Goal: Use online tool/utility: Utilize a website feature to perform a specific function

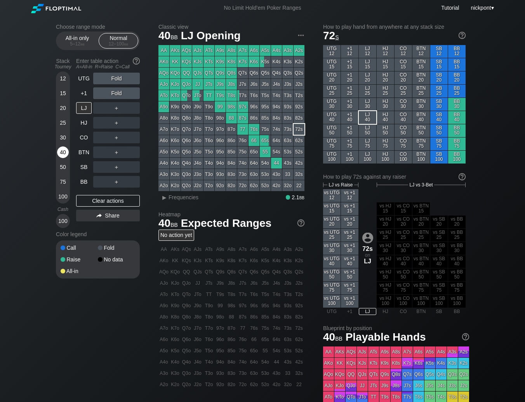
click at [63, 154] on div "40" at bounding box center [63, 152] width 12 height 12
click at [113, 107] on div "R ✕" at bounding box center [116, 108] width 15 height 12
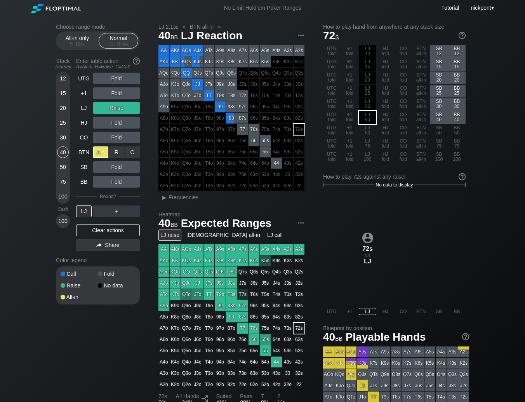
click at [101, 152] on div "A ✕" at bounding box center [100, 152] width 15 height 12
click at [87, 209] on div "LJ" at bounding box center [84, 211] width 16 height 12
click at [112, 155] on div "R ✕" at bounding box center [116, 152] width 15 height 12
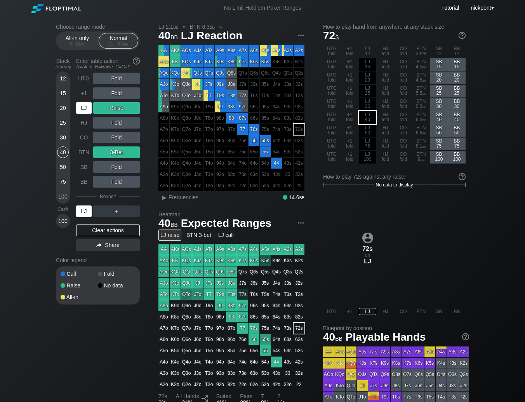
click at [83, 211] on div "LJ" at bounding box center [84, 211] width 16 height 12
click at [105, 232] on div "Clear actions" at bounding box center [108, 230] width 64 height 12
click at [105, 254] on div "Color legend" at bounding box center [98, 260] width 84 height 12
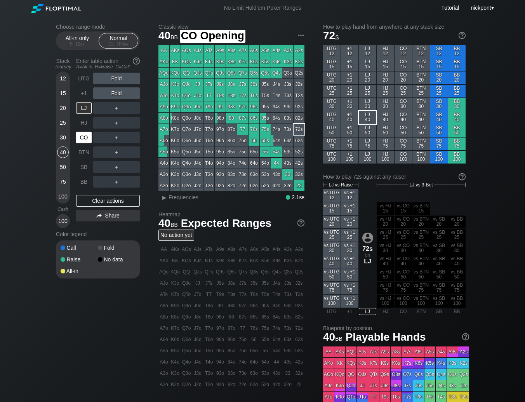
click at [84, 139] on div "CO" at bounding box center [84, 138] width 16 height 12
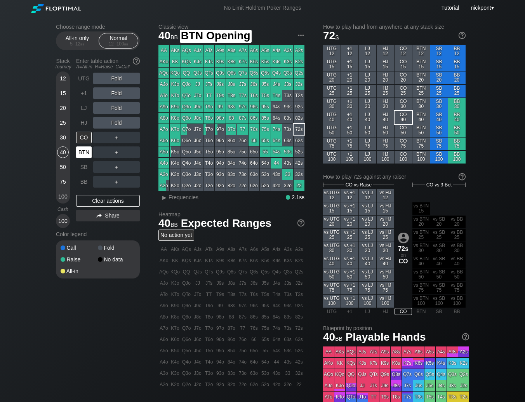
click at [85, 156] on div "BTN" at bounding box center [84, 152] width 16 height 12
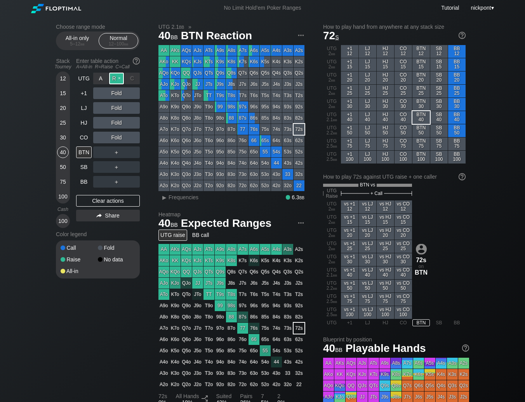
click at [115, 80] on div "R ✕" at bounding box center [116, 79] width 15 height 12
click at [130, 94] on div "C ✕" at bounding box center [132, 93] width 15 height 12
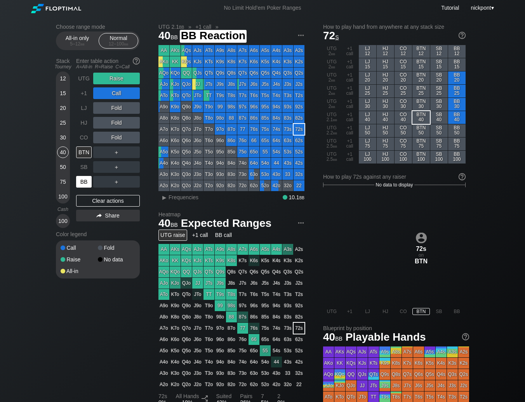
click at [86, 181] on div "BB" at bounding box center [84, 182] width 16 height 12
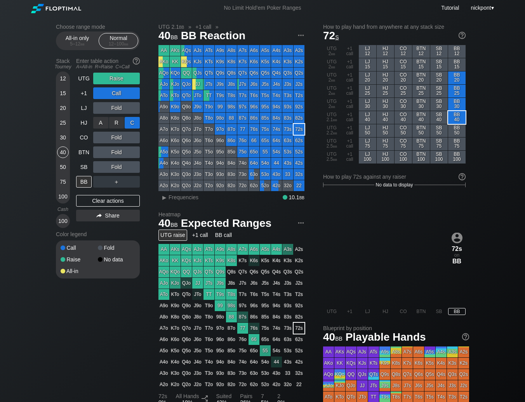
click at [131, 126] on div "C ✕" at bounding box center [132, 123] width 15 height 12
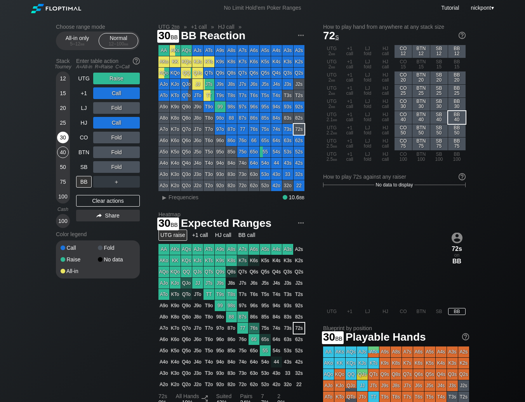
click at [63, 133] on div "30" at bounding box center [63, 138] width 12 height 12
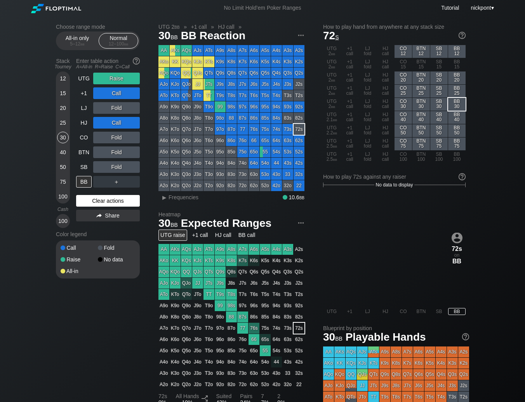
click at [117, 200] on div "Clear actions" at bounding box center [108, 201] width 64 height 12
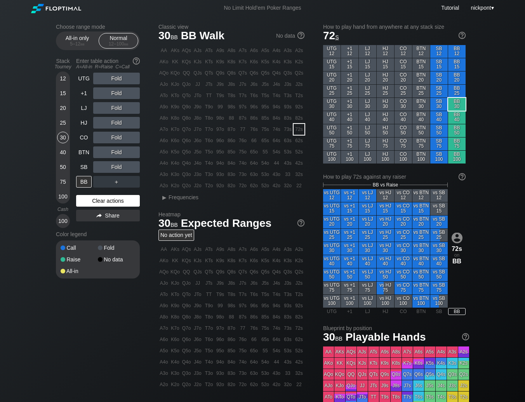
click at [117, 200] on div "Clear actions" at bounding box center [108, 201] width 64 height 12
click at [117, 136] on div "R ✕" at bounding box center [116, 138] width 15 height 12
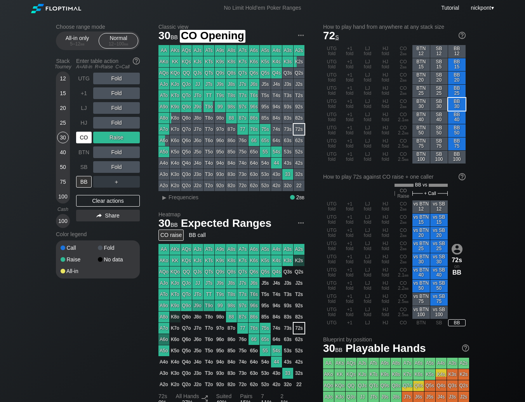
click at [88, 137] on div "CO" at bounding box center [84, 138] width 16 height 12
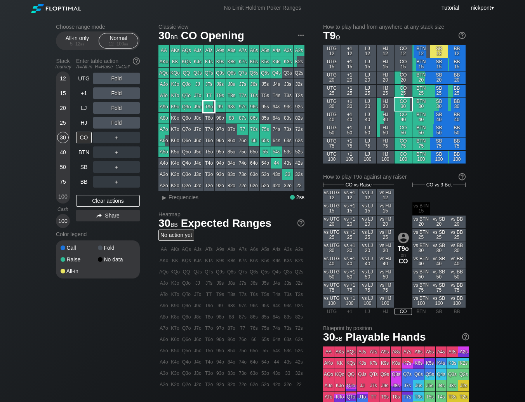
click at [208, 106] on div "T9o" at bounding box center [208, 106] width 11 height 11
click at [93, 199] on div "Clear actions" at bounding box center [108, 201] width 64 height 12
click at [113, 78] on div "R ✕" at bounding box center [116, 79] width 15 height 12
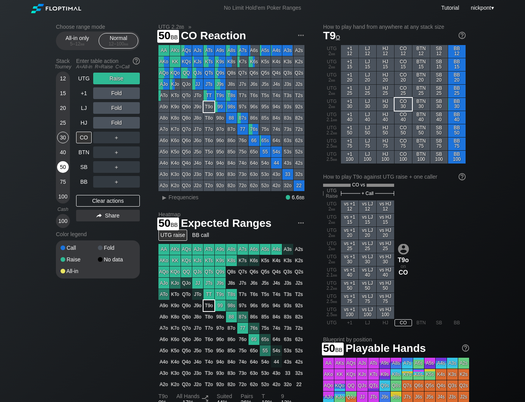
click at [60, 163] on div "50" at bounding box center [63, 167] width 12 height 12
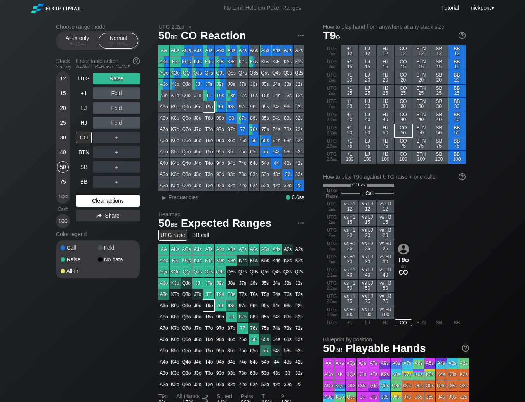
click at [103, 207] on div "Clear actions" at bounding box center [108, 201] width 64 height 12
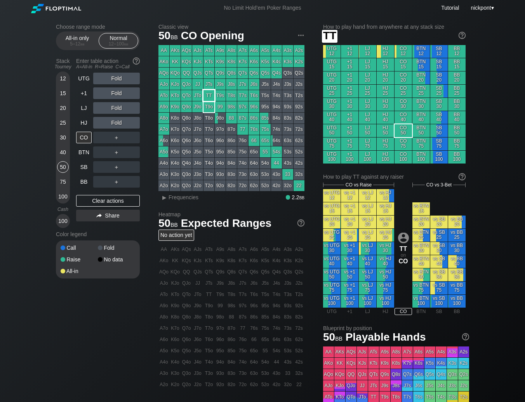
click at [207, 94] on div "TT" at bounding box center [208, 95] width 11 height 11
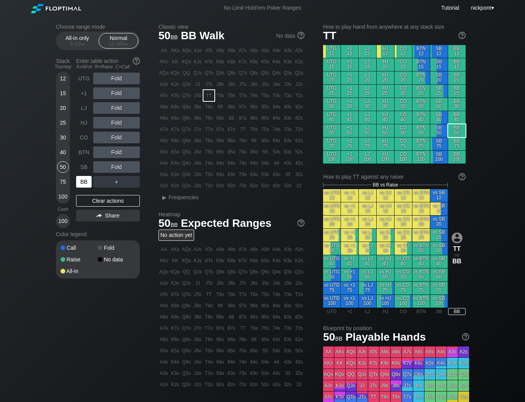
click at [83, 181] on div "BB" at bounding box center [84, 182] width 16 height 12
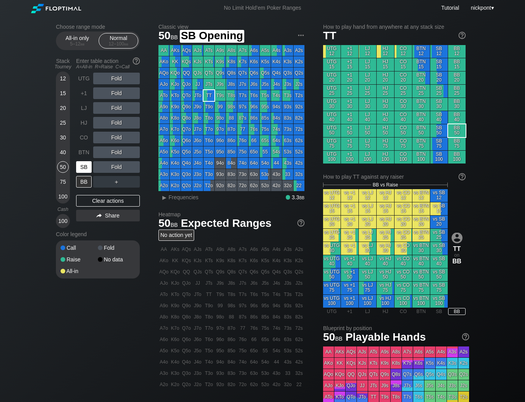
click at [83, 169] on div "SB" at bounding box center [84, 167] width 16 height 12
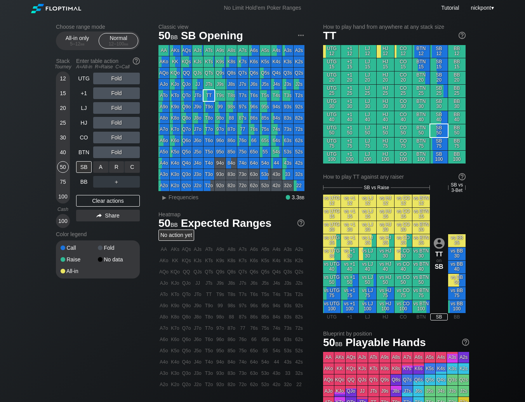
click at [114, 170] on div "R ✕" at bounding box center [116, 167] width 15 height 12
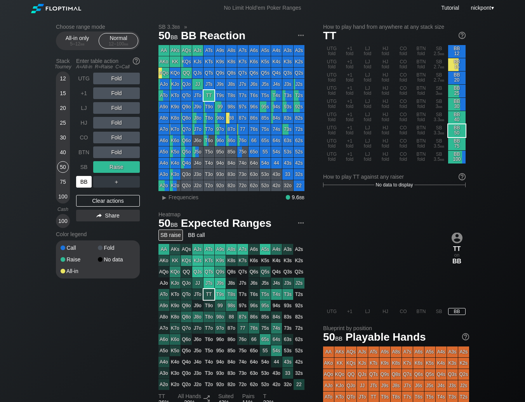
click at [85, 183] on div "BB" at bounding box center [84, 182] width 16 height 12
click at [99, 200] on div "Clear actions" at bounding box center [108, 201] width 64 height 12
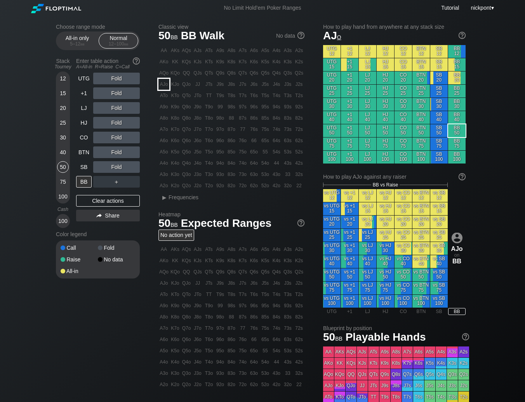
click at [164, 87] on div "AJo" at bounding box center [163, 84] width 11 height 11
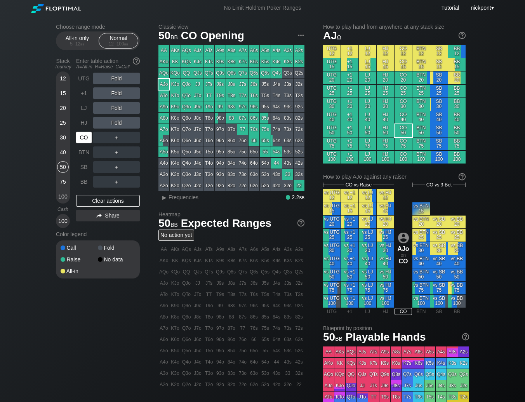
click at [82, 136] on div "CO" at bounding box center [84, 138] width 16 height 12
click at [121, 199] on div "Clear actions" at bounding box center [108, 201] width 64 height 12
click at [118, 81] on div "R ✕" at bounding box center [116, 79] width 15 height 12
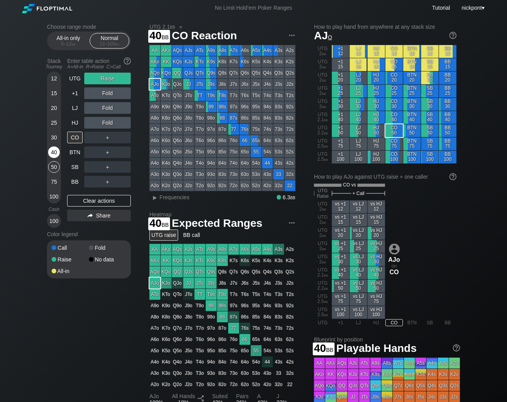
click at [54, 154] on div "40" at bounding box center [54, 152] width 12 height 12
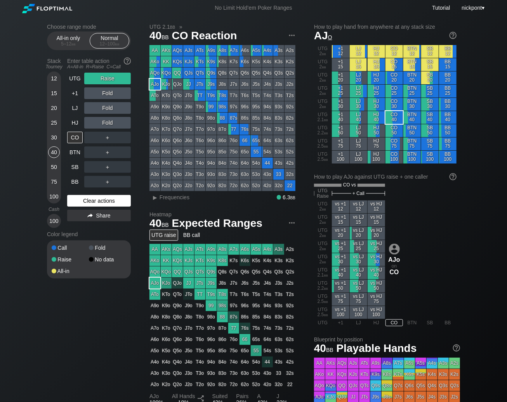
click at [89, 199] on div "Clear actions" at bounding box center [99, 201] width 64 height 12
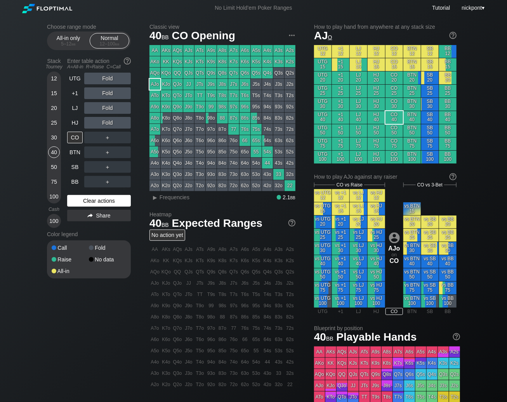
click at [96, 202] on div "Clear actions" at bounding box center [99, 201] width 64 height 12
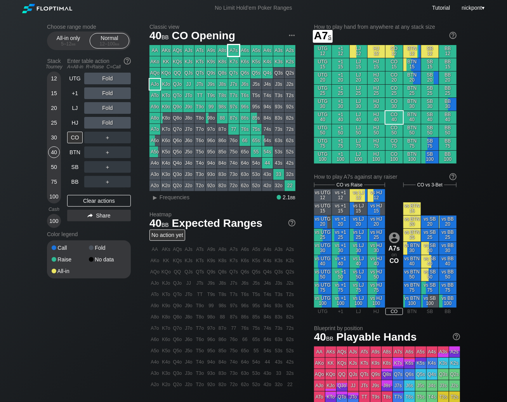
click at [236, 49] on div "A7s" at bounding box center [233, 50] width 11 height 11
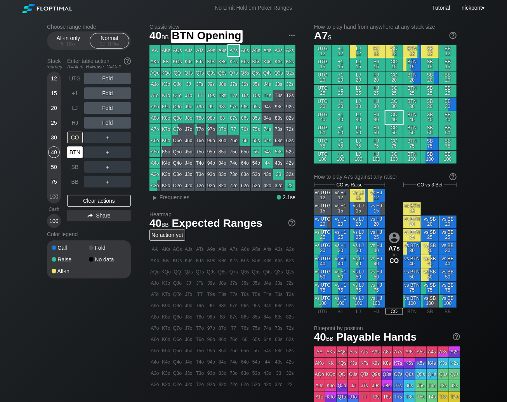
click at [78, 155] on div "BTN" at bounding box center [75, 152] width 16 height 12
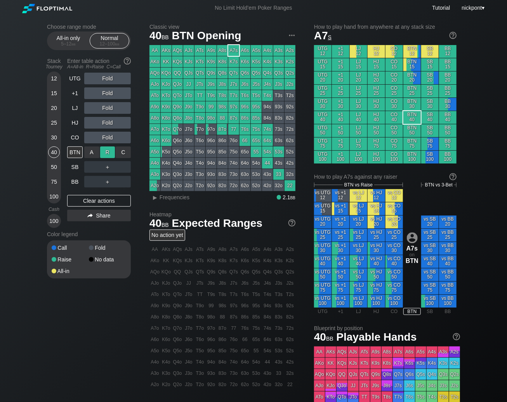
click at [109, 154] on div "R ✕" at bounding box center [107, 152] width 15 height 12
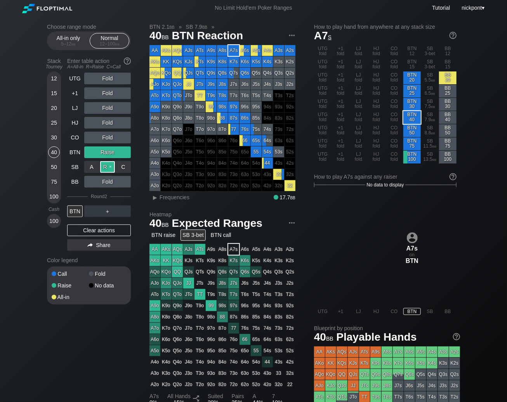
click at [110, 169] on div "R ✕" at bounding box center [107, 167] width 15 height 12
click at [153, 199] on div "▸" at bounding box center [155, 197] width 10 height 9
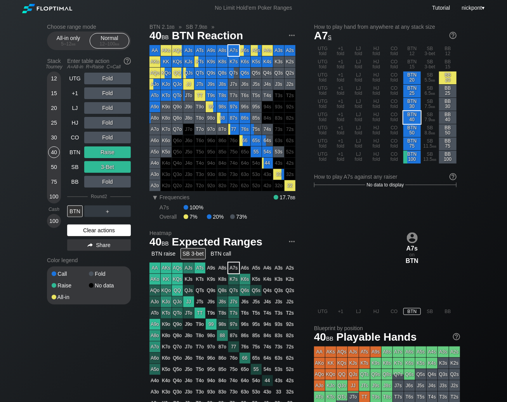
click at [101, 231] on div "Clear actions" at bounding box center [99, 230] width 64 height 12
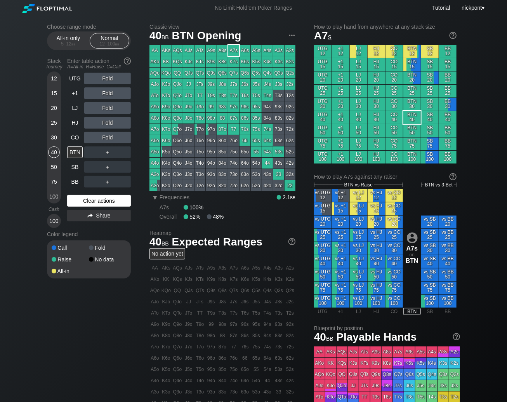
click at [101, 231] on div "Color legend" at bounding box center [89, 234] width 84 height 12
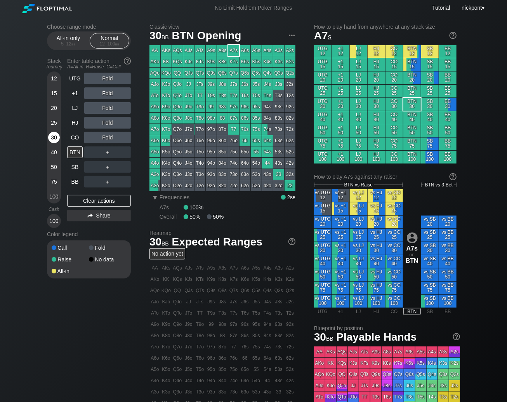
click at [57, 138] on div "30" at bounding box center [54, 138] width 12 height 12
click at [97, 202] on div "Clear actions" at bounding box center [99, 201] width 64 height 12
click at [107, 108] on div "R ✕" at bounding box center [107, 108] width 15 height 12
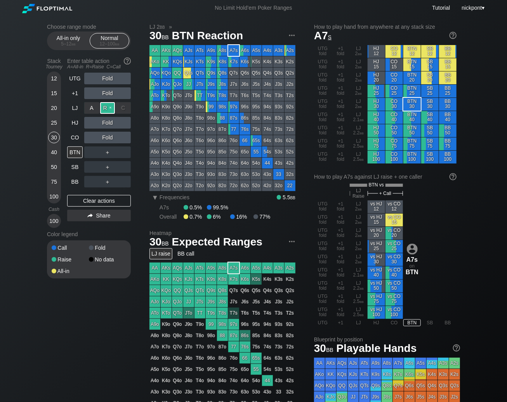
click at [112, 108] on div "R ✕" at bounding box center [107, 108] width 15 height 12
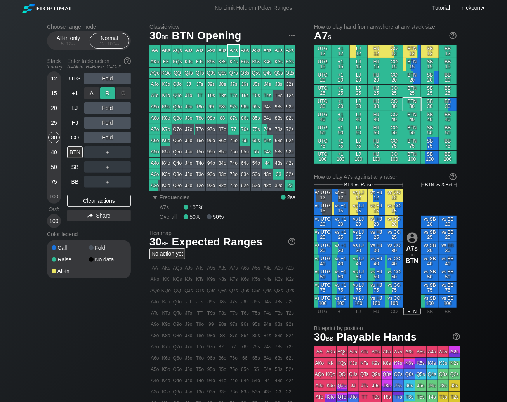
click at [105, 95] on div "R ✕" at bounding box center [107, 93] width 15 height 12
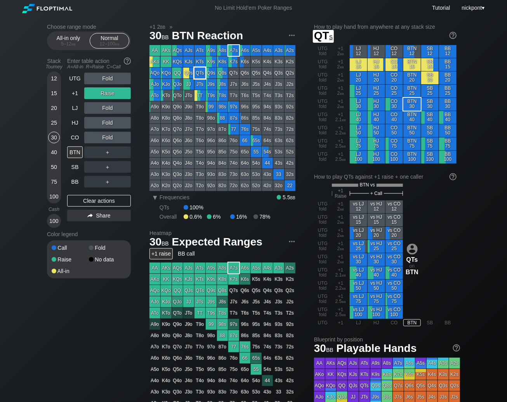
click at [202, 73] on div "QTs" at bounding box center [200, 73] width 11 height 11
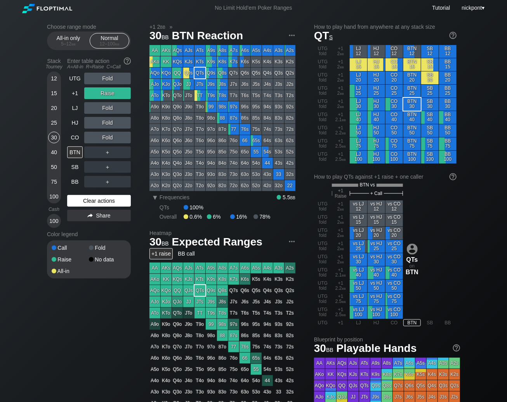
click at [108, 197] on div "Clear actions" at bounding box center [99, 201] width 64 height 12
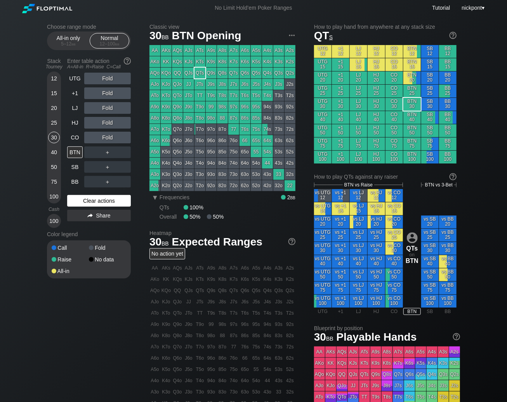
click at [125, 202] on div "Clear actions" at bounding box center [99, 201] width 64 height 12
click at [110, 77] on div "R ✕" at bounding box center [107, 79] width 15 height 12
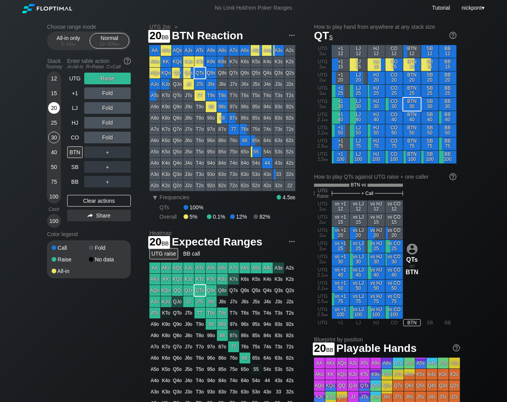
click at [54, 111] on div "20" at bounding box center [54, 108] width 12 height 12
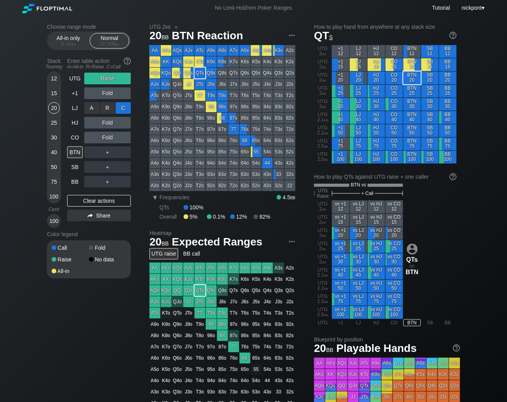
click at [121, 108] on div "C ✕" at bounding box center [123, 108] width 15 height 12
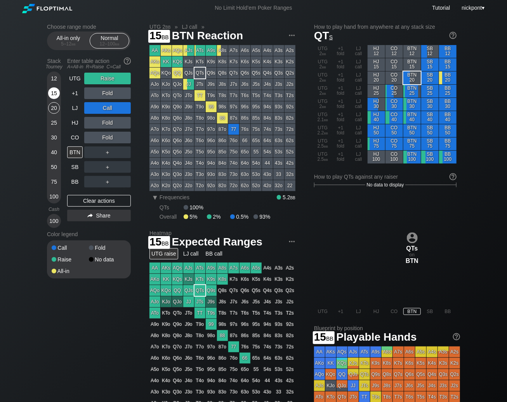
click at [52, 91] on div "15" at bounding box center [54, 93] width 12 height 12
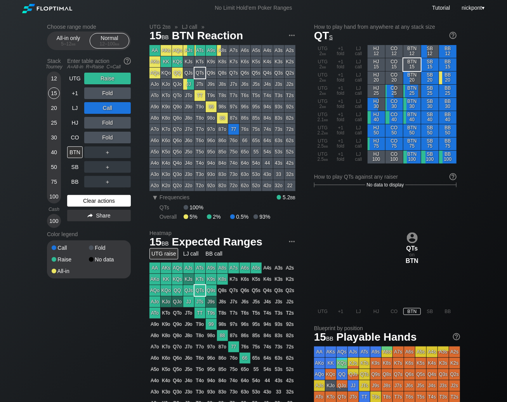
click at [87, 201] on div "Clear actions" at bounding box center [99, 201] width 64 height 12
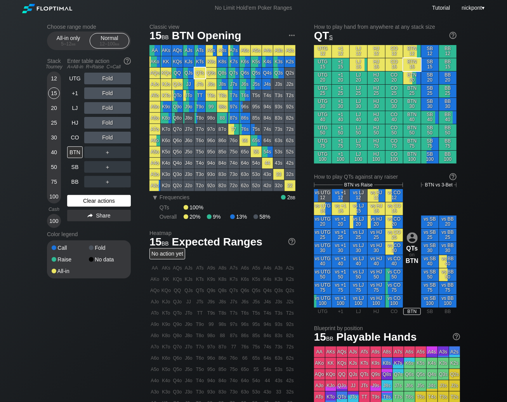
click at [98, 201] on div "Clear actions" at bounding box center [99, 201] width 64 height 12
click at [113, 94] on div "R ✕" at bounding box center [107, 93] width 15 height 12
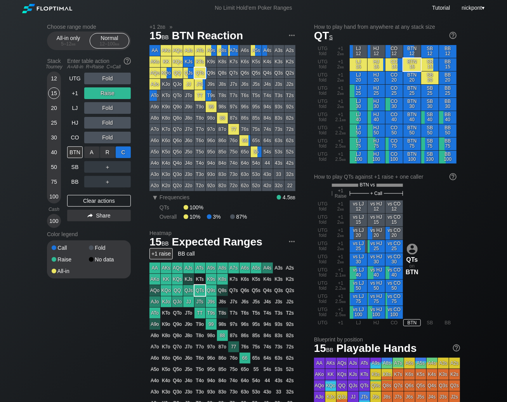
click at [124, 151] on div "C ✕" at bounding box center [123, 152] width 15 height 12
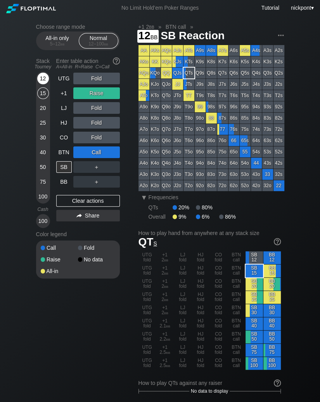
click at [45, 78] on div "12" at bounding box center [43, 79] width 12 height 12
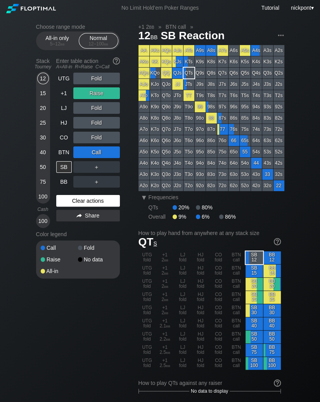
click at [87, 202] on div "Clear actions" at bounding box center [88, 201] width 64 height 12
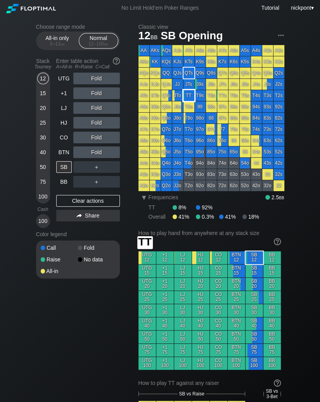
click at [188, 95] on div "TT" at bounding box center [189, 95] width 11 height 11
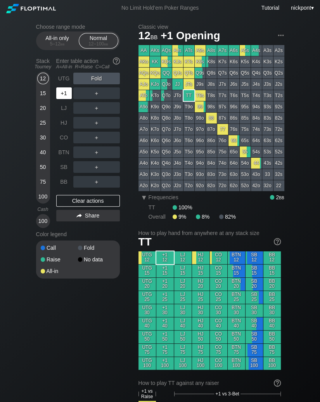
click at [65, 90] on div "+1" at bounding box center [64, 93] width 16 height 12
